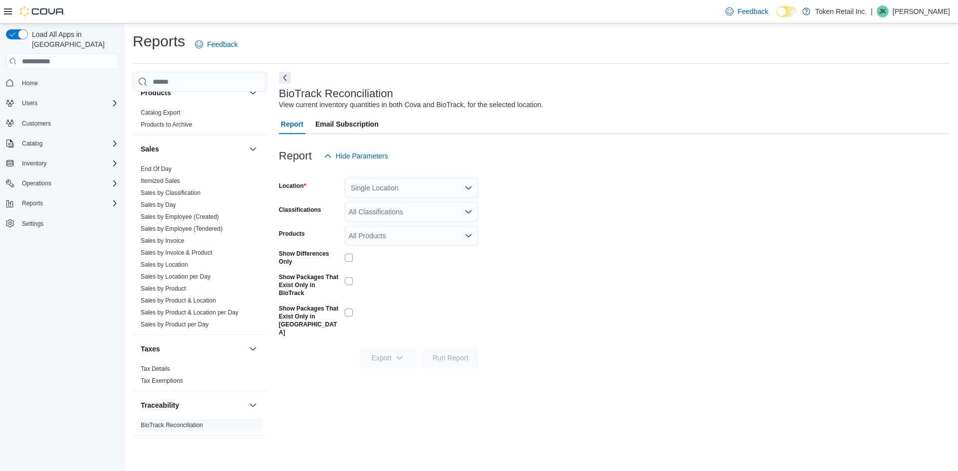
scroll to position [652, 0]
click at [167, 371] on link "Tax Details" at bounding box center [155, 368] width 29 height 7
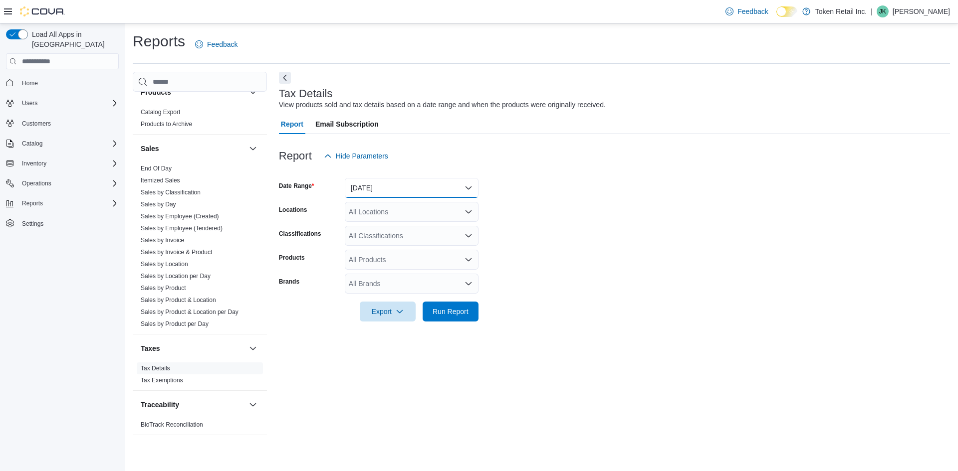
click at [413, 191] on button "[DATE]" at bounding box center [412, 188] width 134 height 20
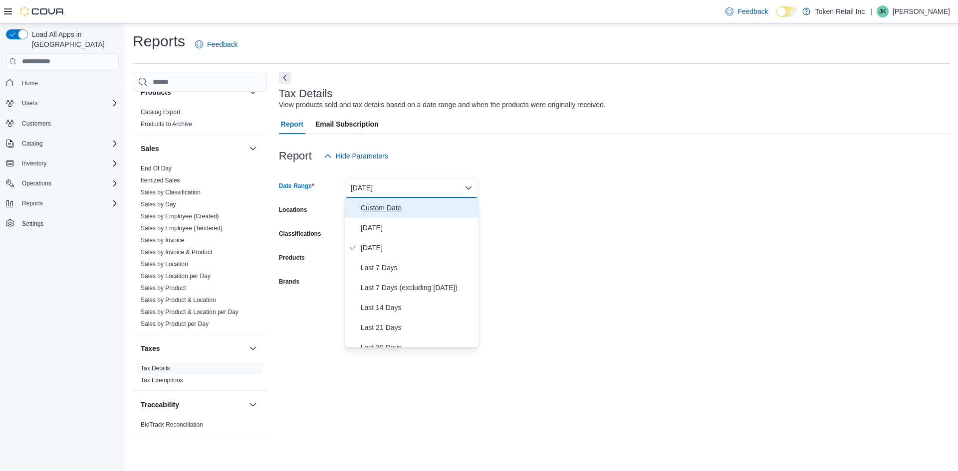
click at [377, 211] on span "Custom Date" at bounding box center [418, 208] width 114 height 12
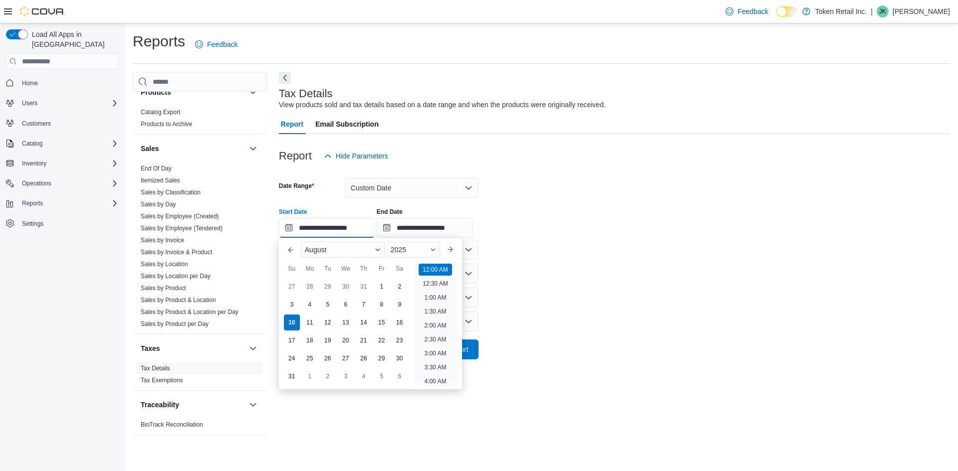
click at [333, 233] on input "**********" at bounding box center [327, 228] width 96 height 20
click at [289, 252] on button "Previous Month" at bounding box center [291, 250] width 16 height 16
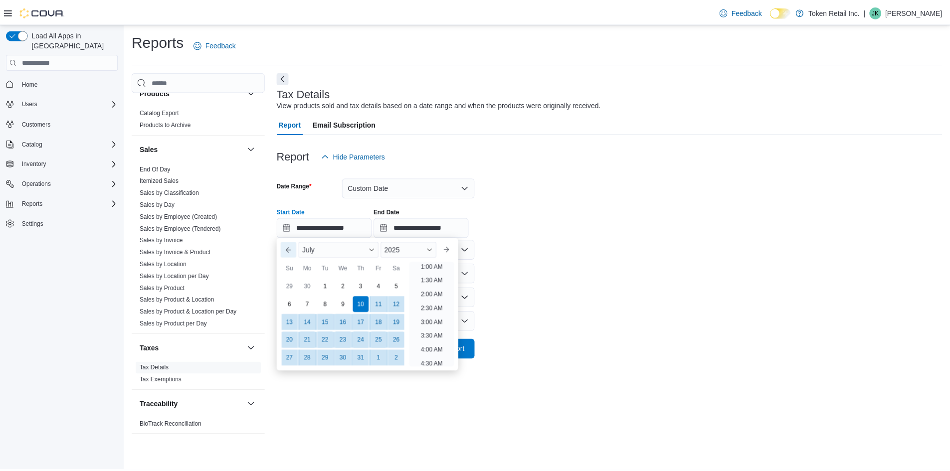
scroll to position [2, 0]
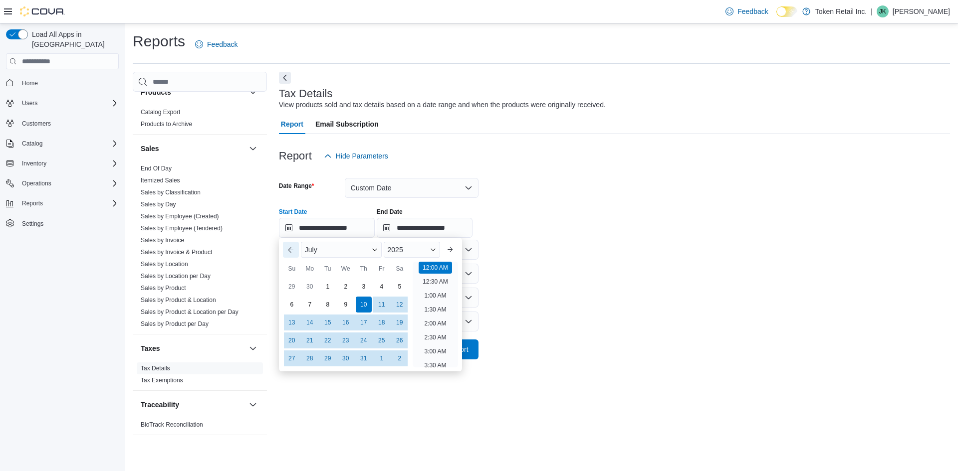
click at [289, 252] on button "Previous Month" at bounding box center [291, 250] width 16 height 16
click at [294, 289] on div "1" at bounding box center [291, 286] width 17 height 17
type input "**********"
click at [558, 306] on form "**********" at bounding box center [614, 263] width 671 height 194
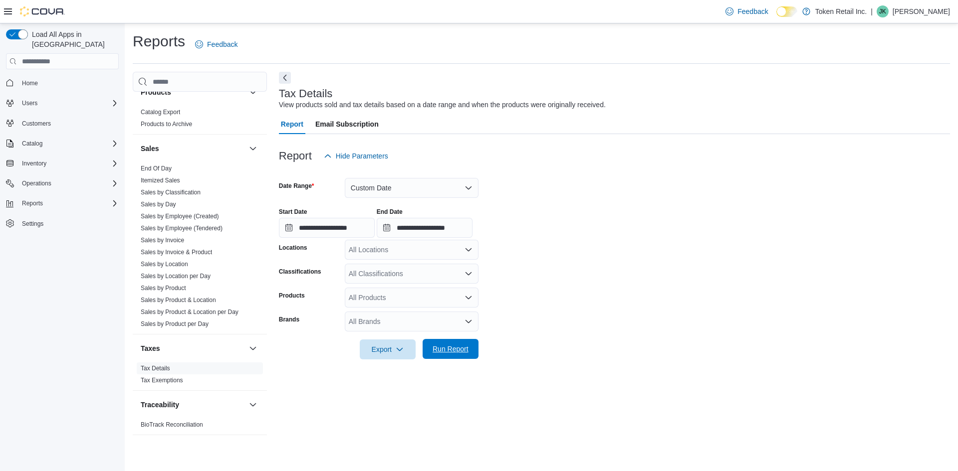
click at [447, 355] on span "Run Report" at bounding box center [450, 349] width 44 height 20
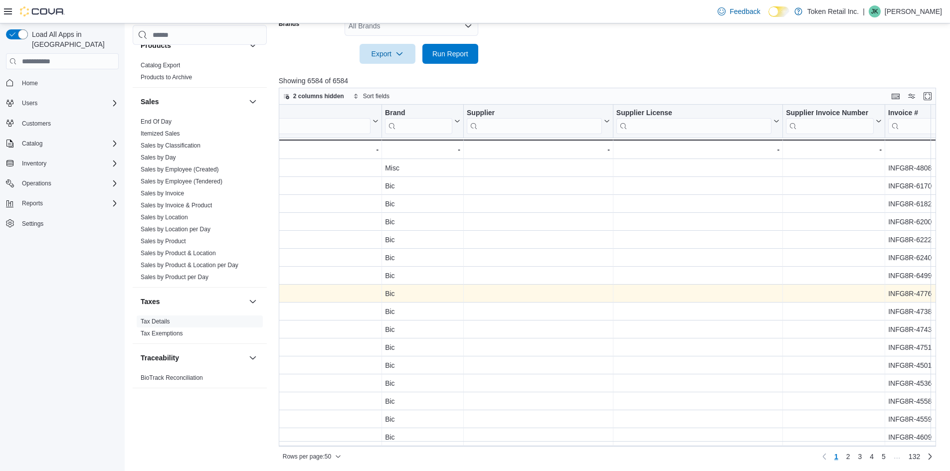
scroll to position [297, 0]
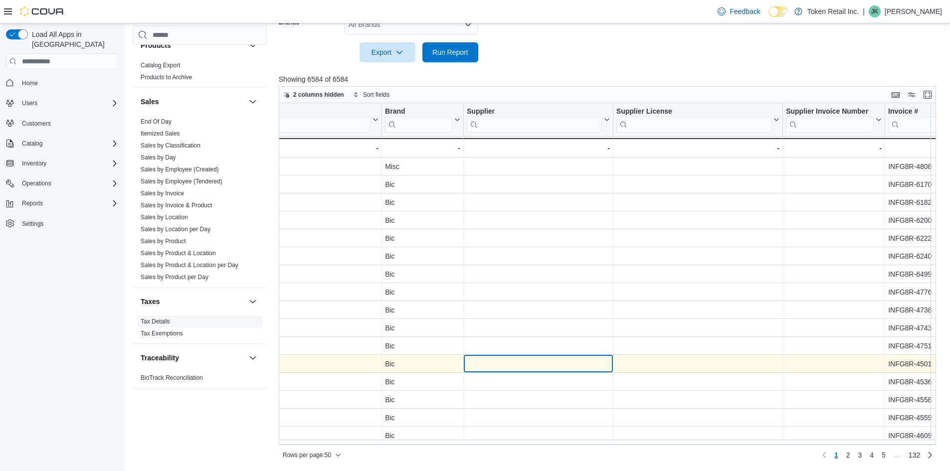
click at [593, 358] on div "- Supplier, column 9, row 12" at bounding box center [539, 364] width 150 height 18
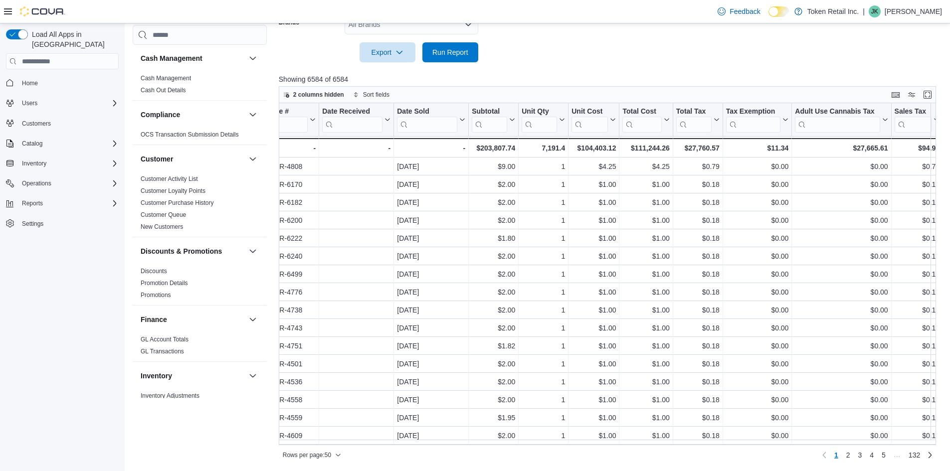
scroll to position [0, 0]
click at [172, 78] on link "Cash Management" at bounding box center [166, 78] width 50 height 7
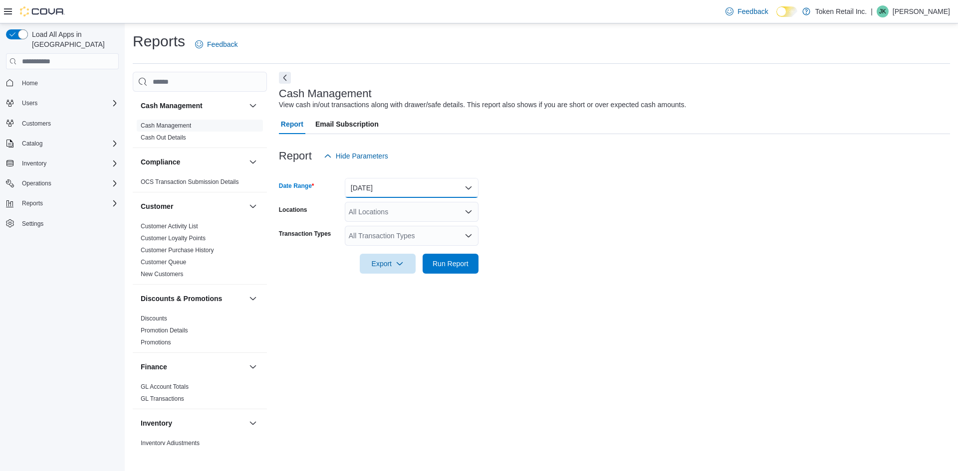
click at [427, 186] on button "[DATE]" at bounding box center [412, 188] width 134 height 20
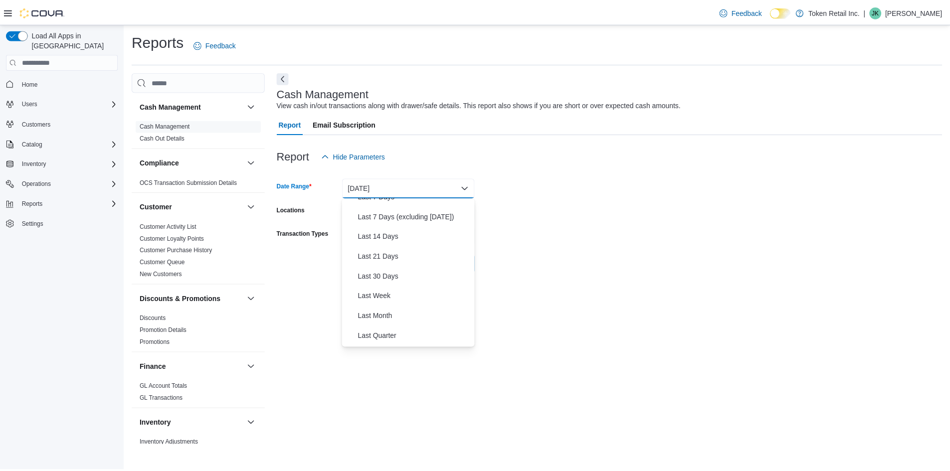
scroll to position [150, 0]
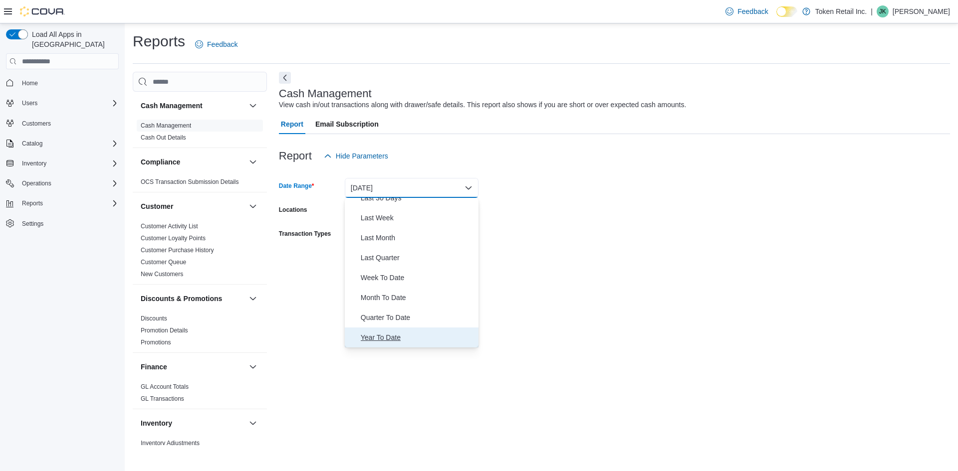
click at [382, 332] on span "Year To Date" at bounding box center [418, 338] width 114 height 12
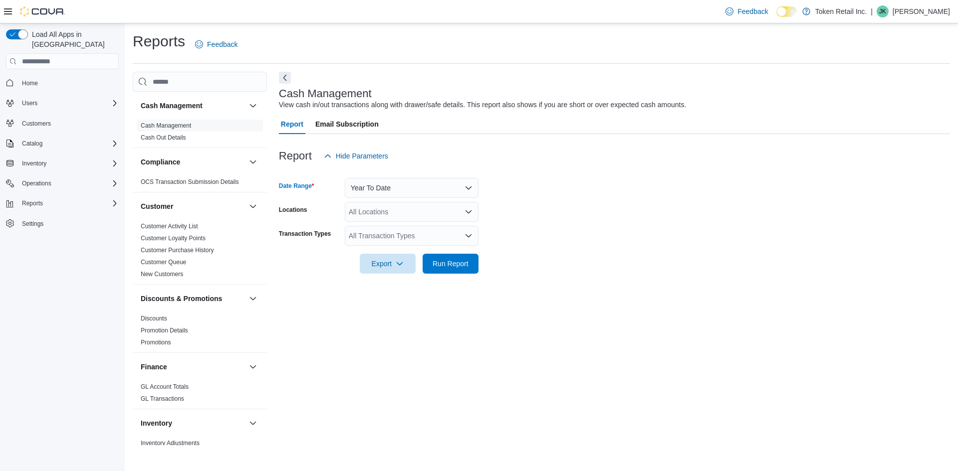
click at [382, 239] on div "All Transaction Types" at bounding box center [412, 236] width 134 height 20
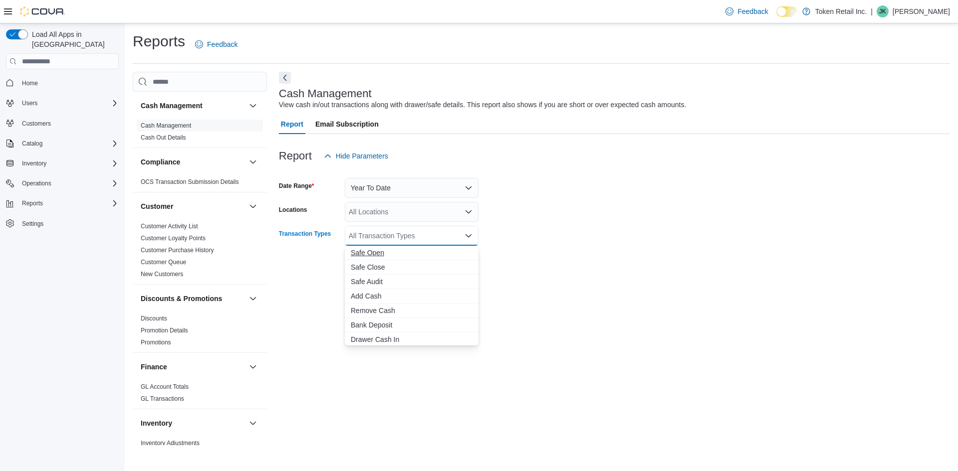
click at [363, 249] on span "Safe Open" at bounding box center [412, 253] width 122 height 10
click at [373, 269] on span "Safe Audit" at bounding box center [412, 267] width 122 height 10
click at [367, 267] on span "Add Cash" at bounding box center [402, 267] width 103 height 10
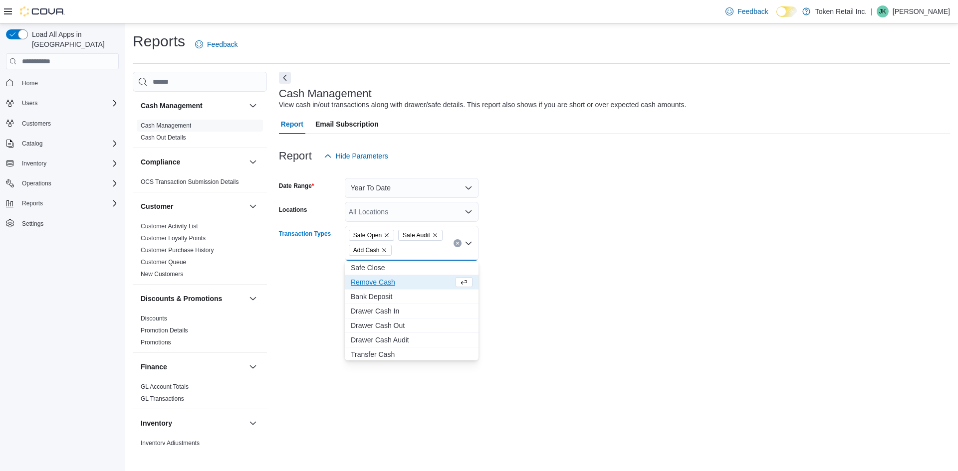
click at [371, 285] on span "Remove Cash" at bounding box center [402, 282] width 103 height 10
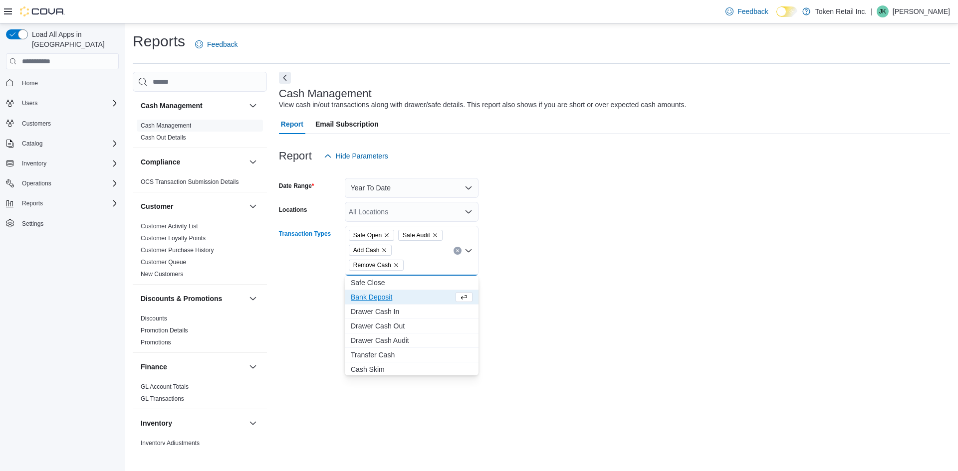
click at [368, 304] on button "Bank Deposit" at bounding box center [412, 297] width 134 height 14
click at [367, 357] on span "Transfer Cash" at bounding box center [412, 356] width 122 height 10
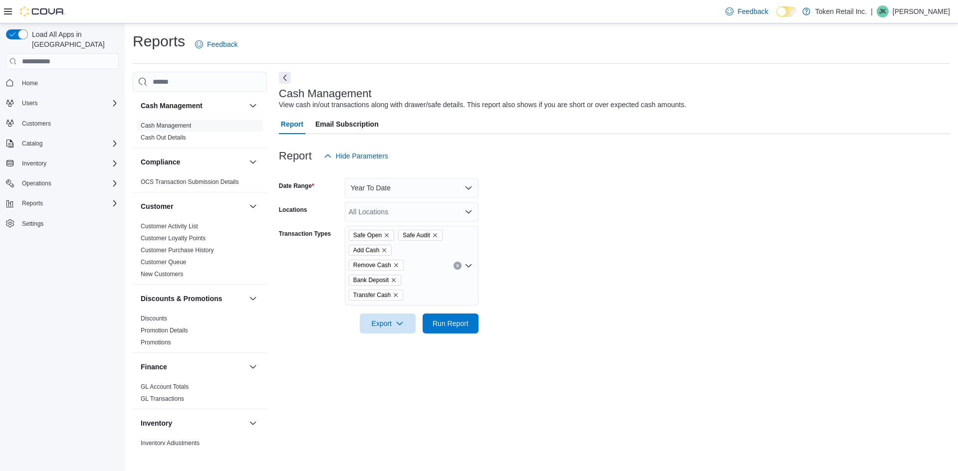
click at [607, 312] on div at bounding box center [614, 310] width 671 height 8
click at [445, 330] on span "Run Report" at bounding box center [450, 323] width 44 height 20
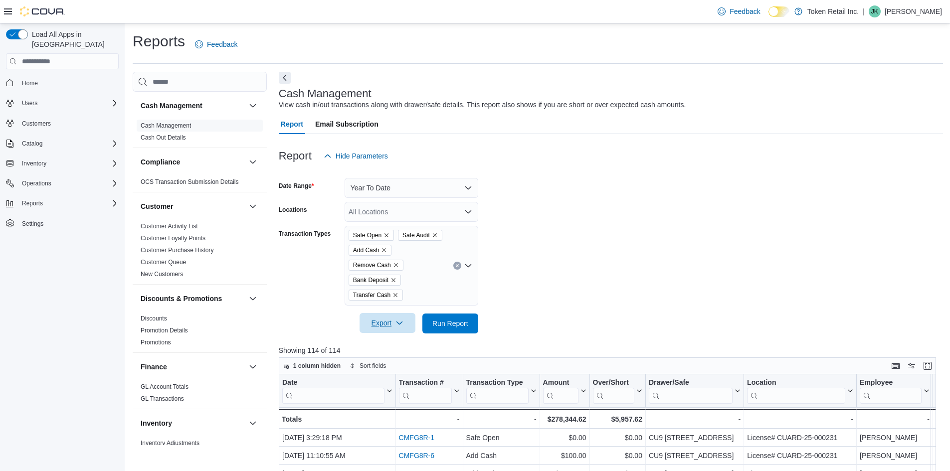
click at [380, 332] on span "Export" at bounding box center [388, 323] width 44 height 20
click at [396, 347] on span "Export to Excel" at bounding box center [389, 344] width 45 height 8
